Goal: Information Seeking & Learning: Learn about a topic

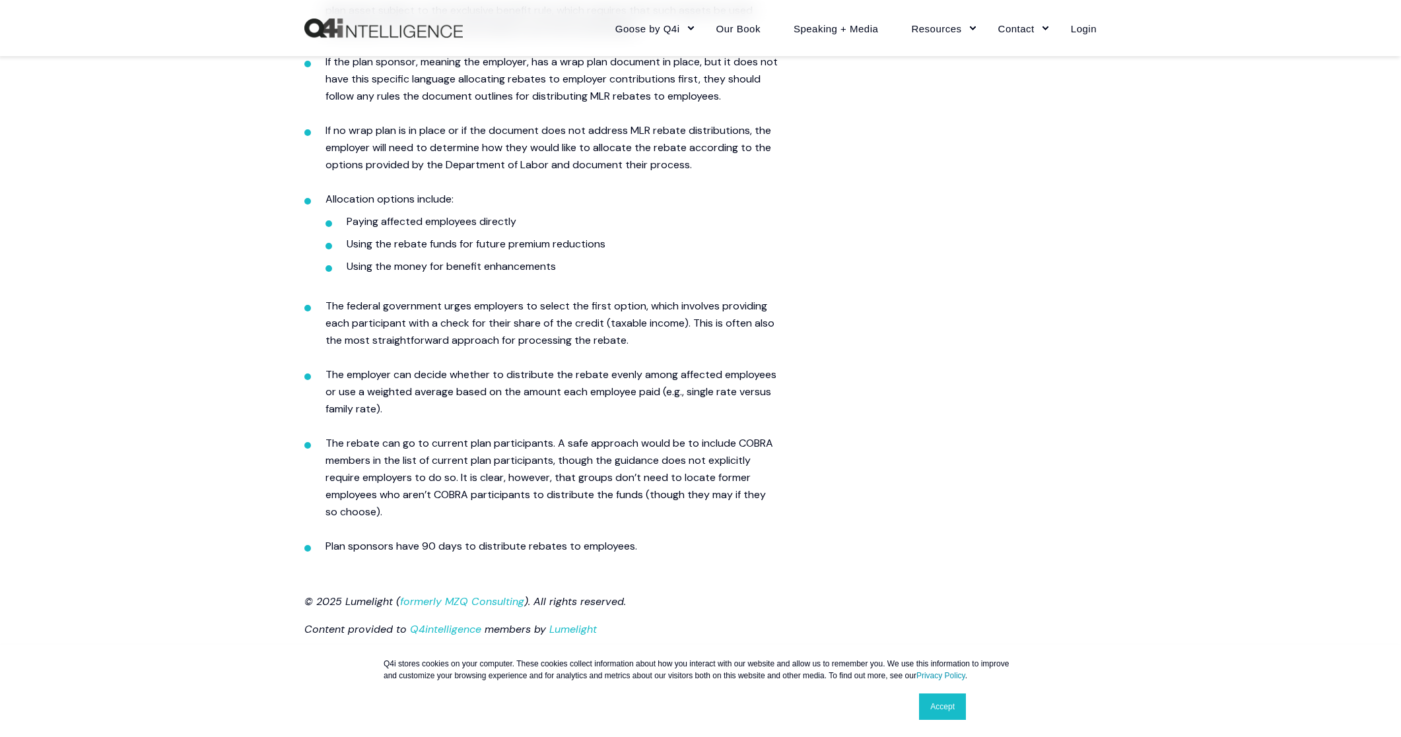
scroll to position [1122, 0]
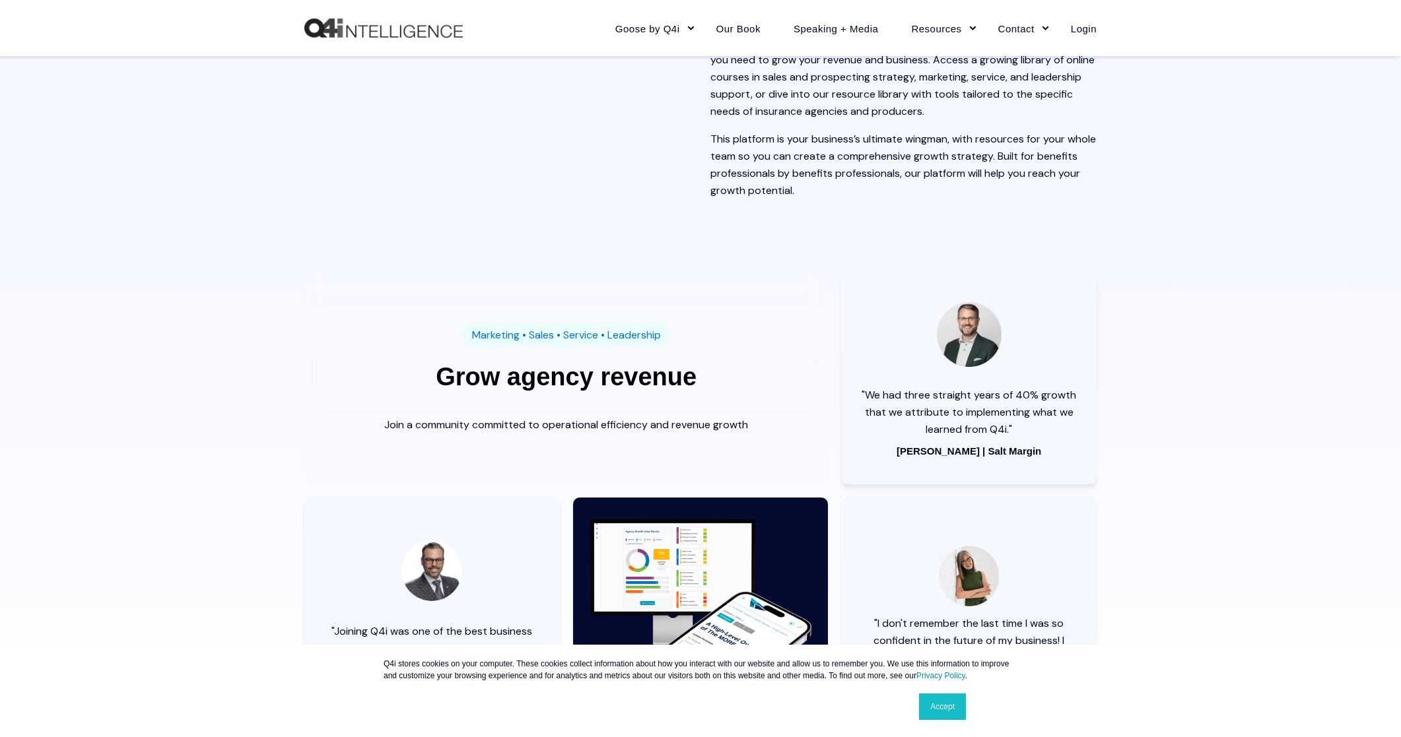
scroll to position [2112, 0]
